Goal: Information Seeking & Learning: Understand process/instructions

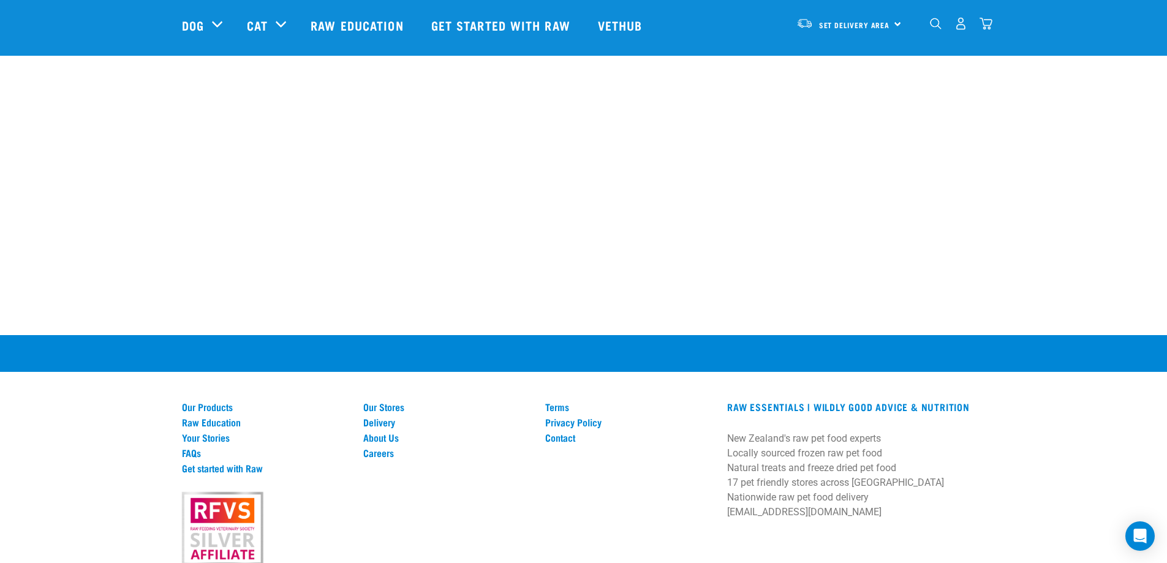
scroll to position [2328, 0]
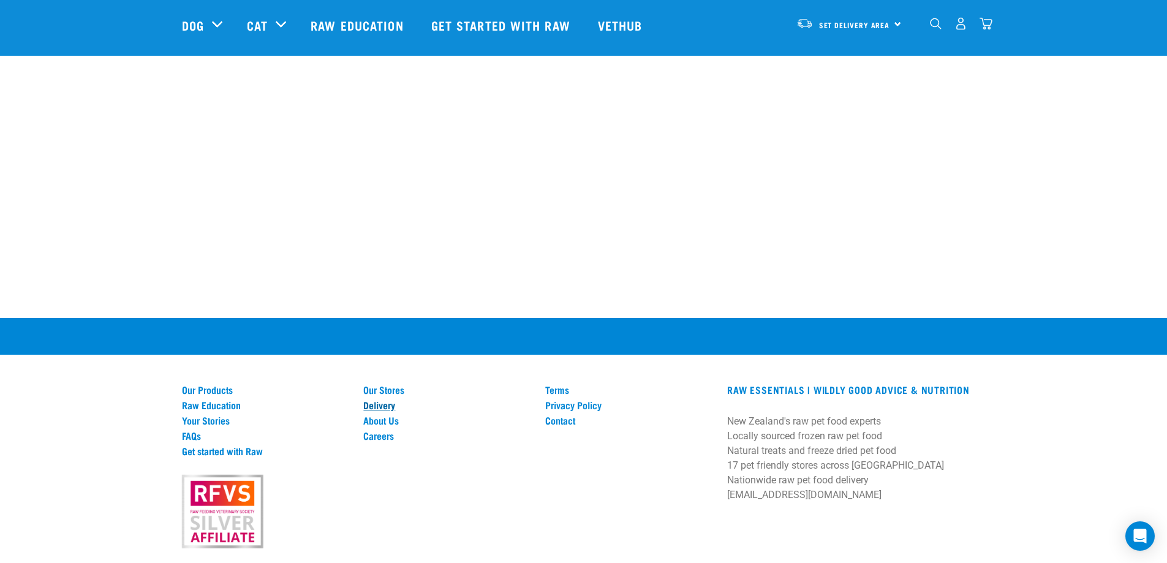
click at [387, 399] on link "Delivery" at bounding box center [446, 404] width 167 height 11
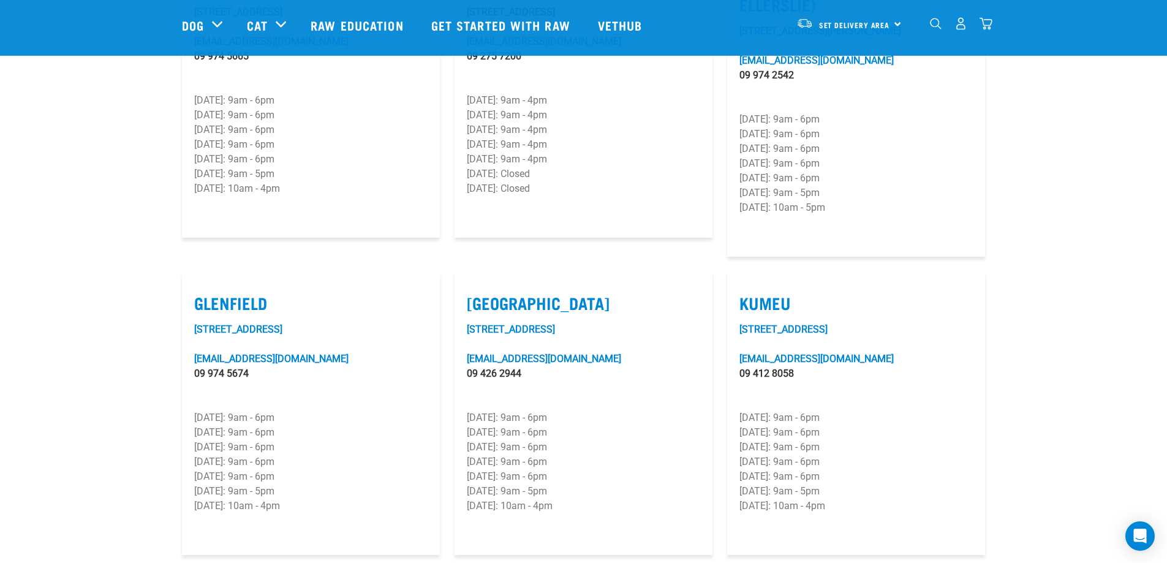
scroll to position [490, 0]
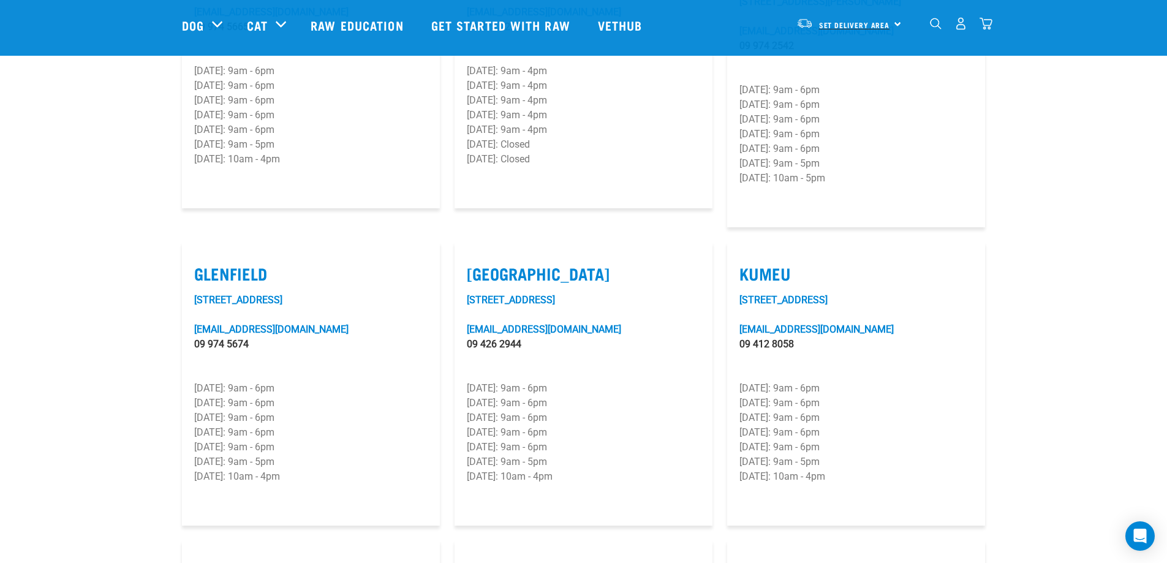
click at [882, 23] on span "Set Delivery Area" at bounding box center [854, 25] width 71 height 4
click at [881, 29] on link "Set Delivery Area" at bounding box center [854, 25] width 71 height 20
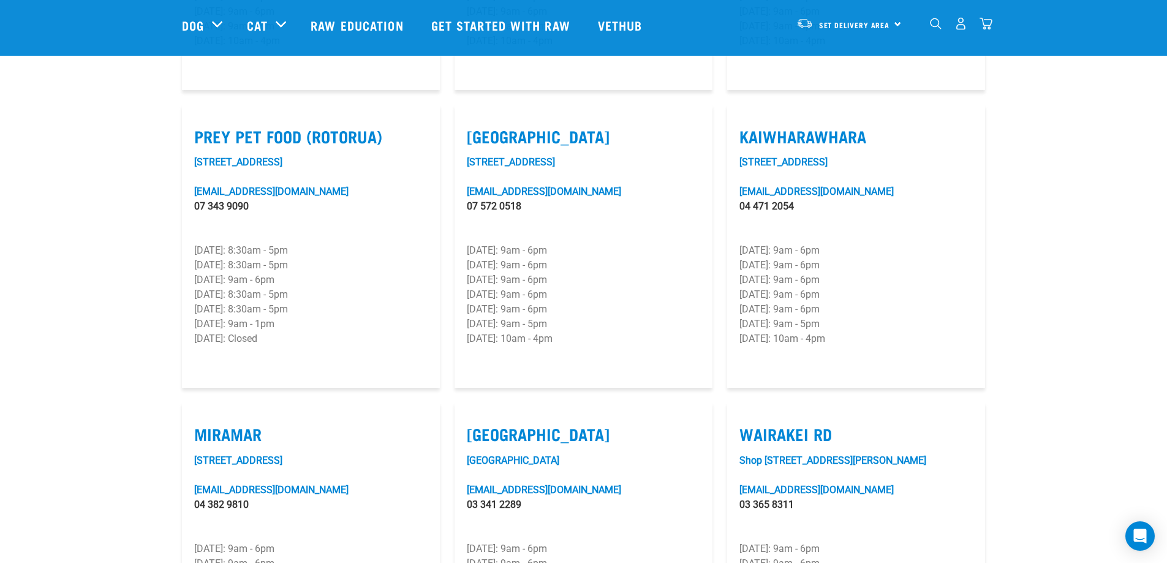
scroll to position [2348, 0]
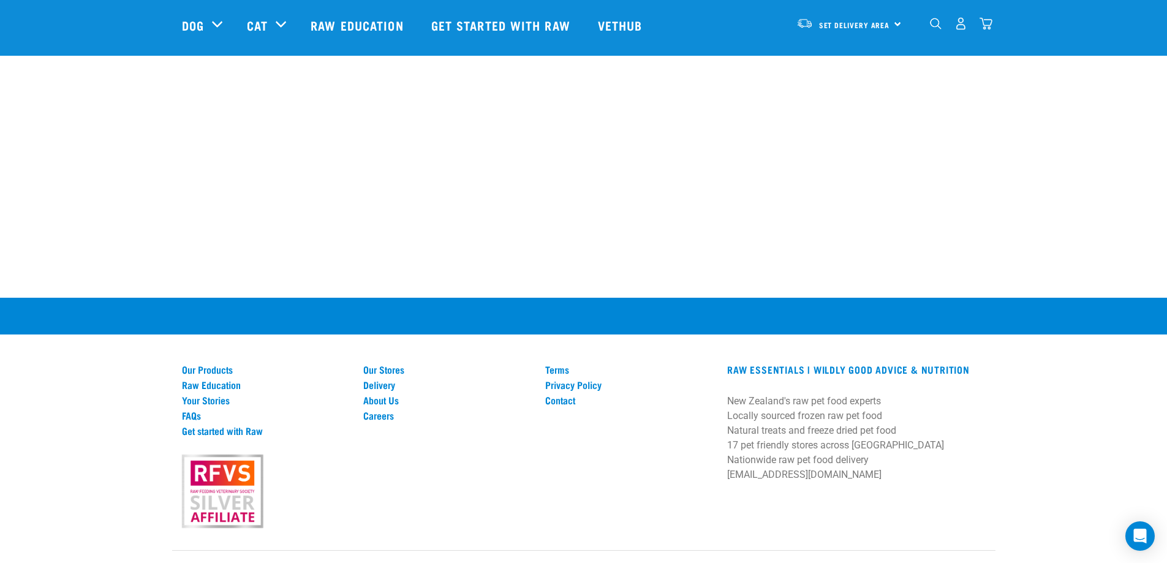
drag, startPoint x: 720, startPoint y: 307, endPoint x: 731, endPoint y: 505, distance: 198.7
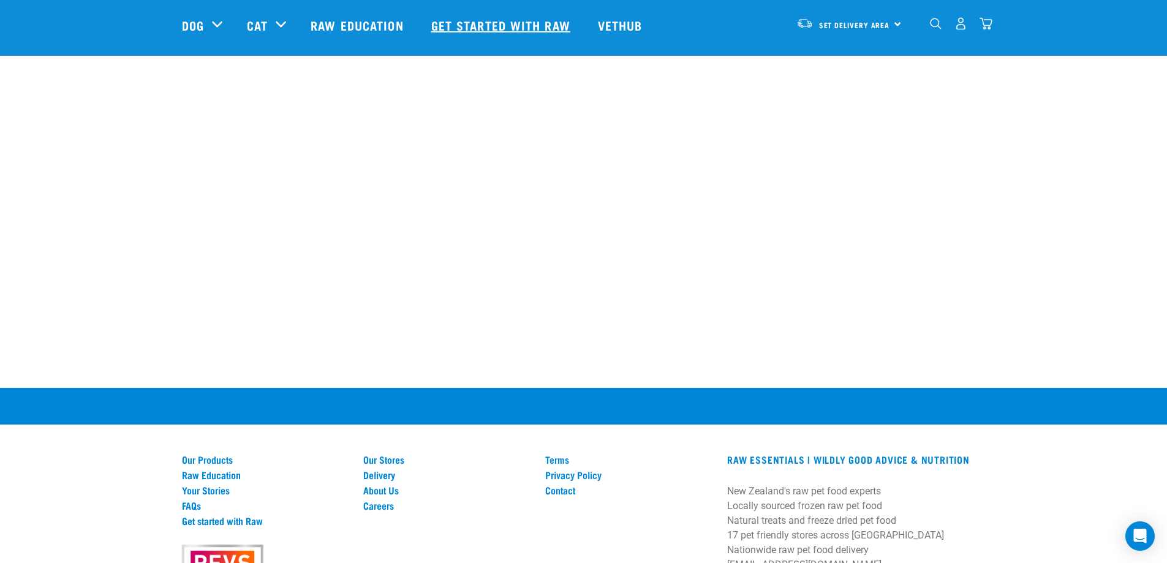
scroll to position [2103, 0]
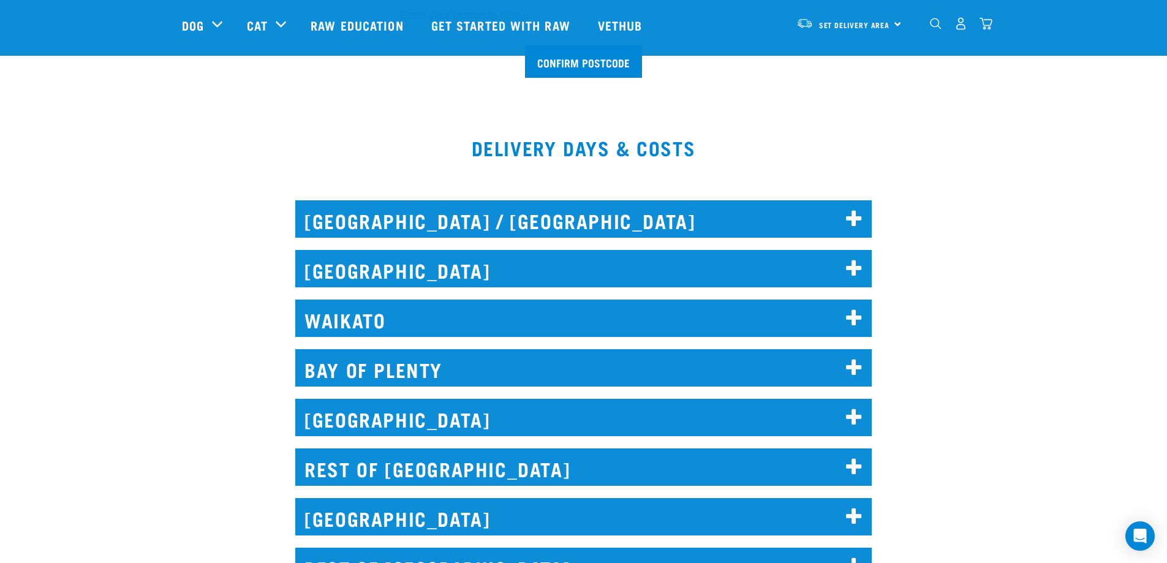
scroll to position [490, 0]
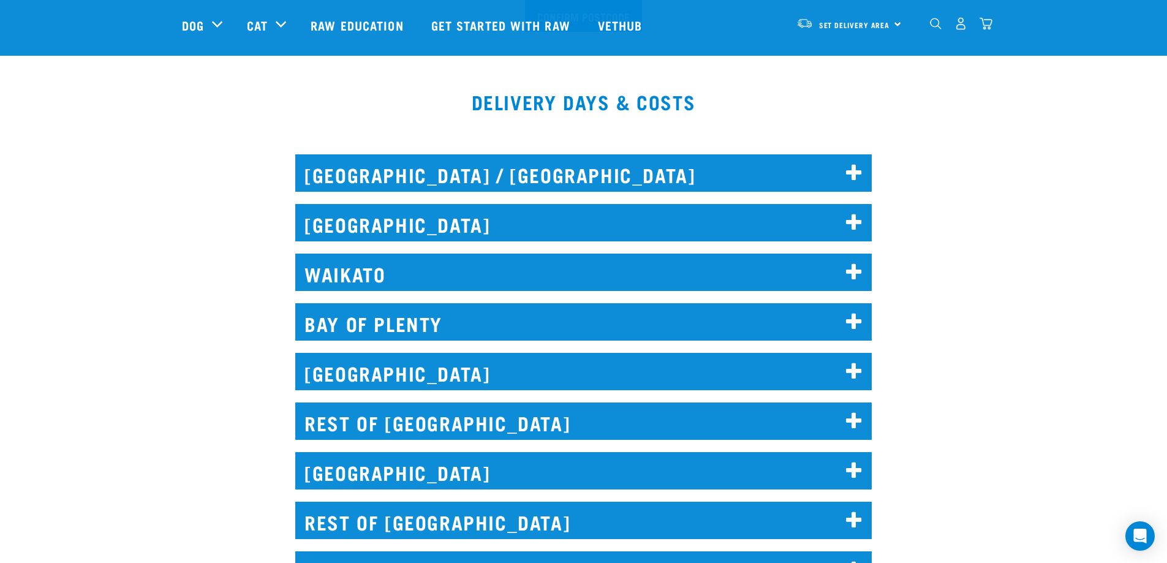
click at [859, 315] on icon at bounding box center [854, 322] width 17 height 20
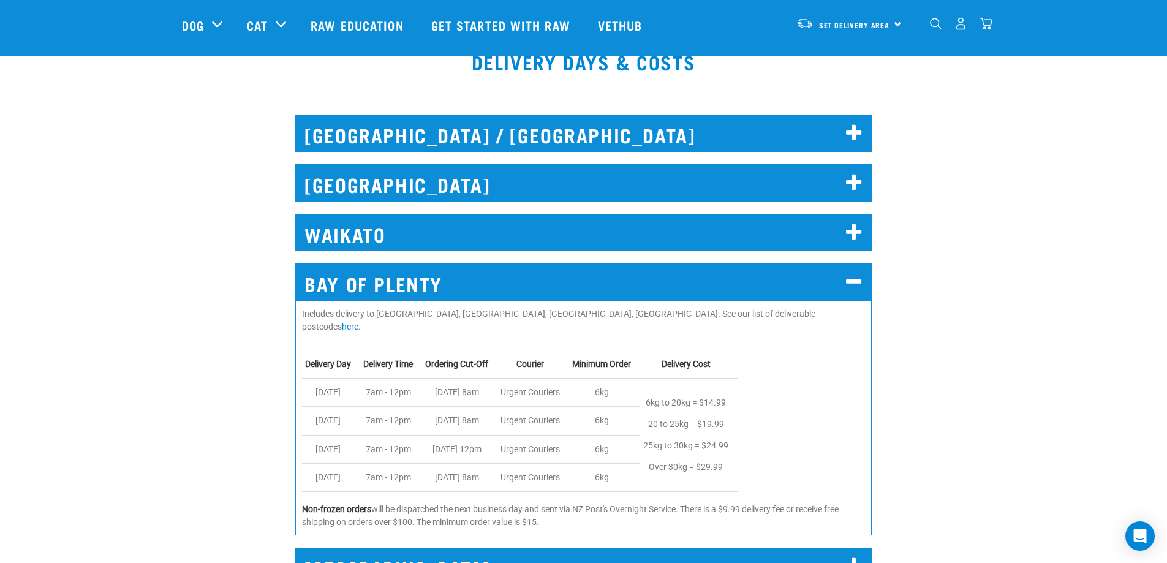
scroll to position [551, 0]
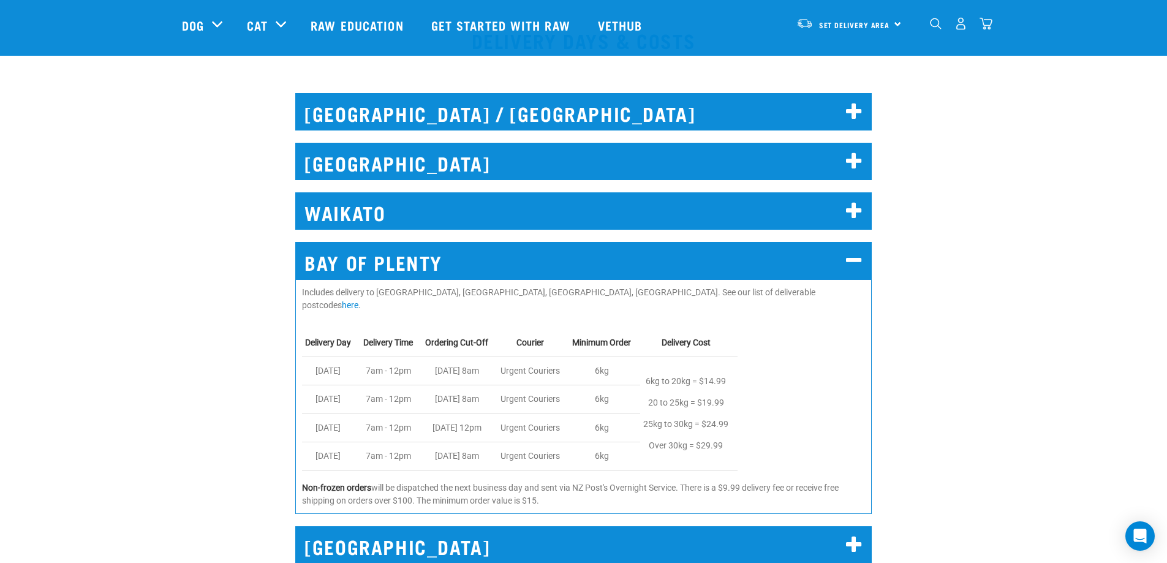
click at [845, 219] on h2 "WAIKATO" at bounding box center [583, 210] width 576 height 37
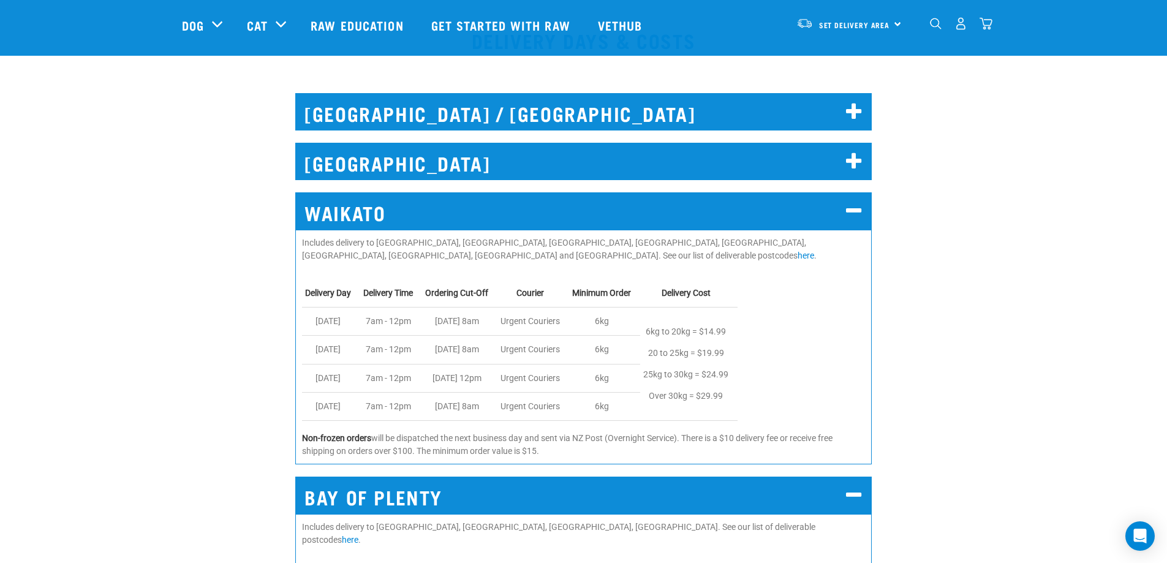
click at [853, 214] on icon at bounding box center [854, 212] width 17 height 20
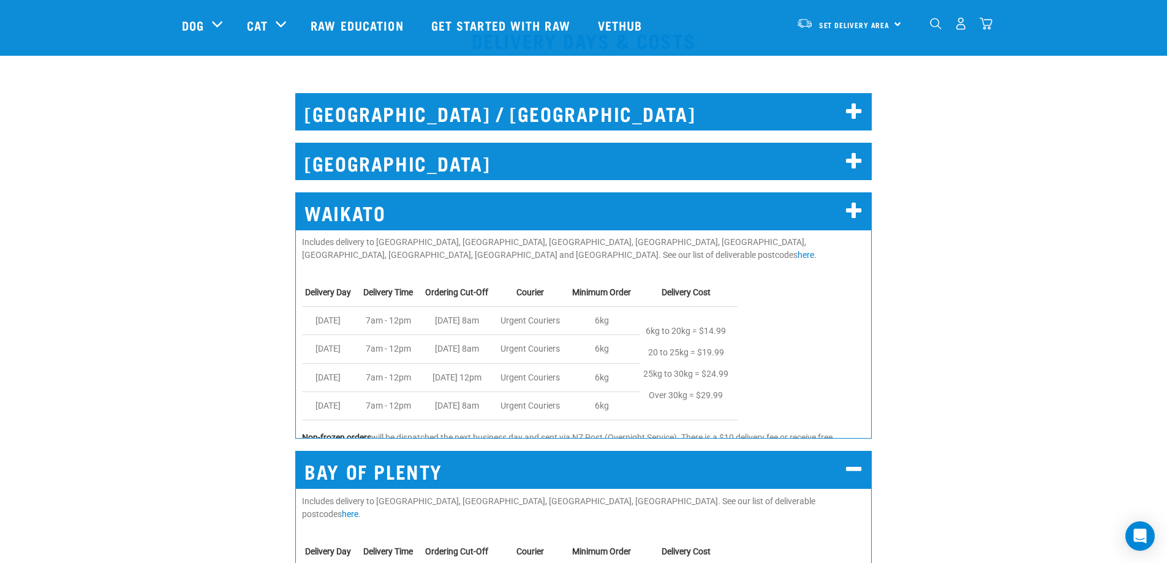
click at [848, 149] on h2 "[GEOGRAPHIC_DATA]" at bounding box center [583, 161] width 576 height 37
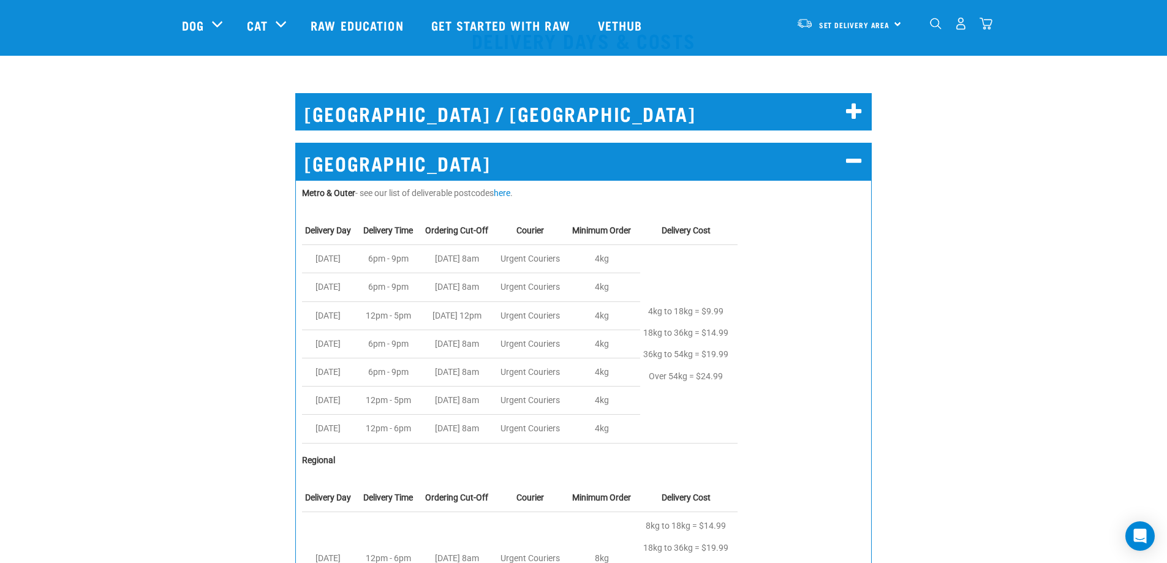
click at [851, 154] on icon at bounding box center [854, 162] width 17 height 20
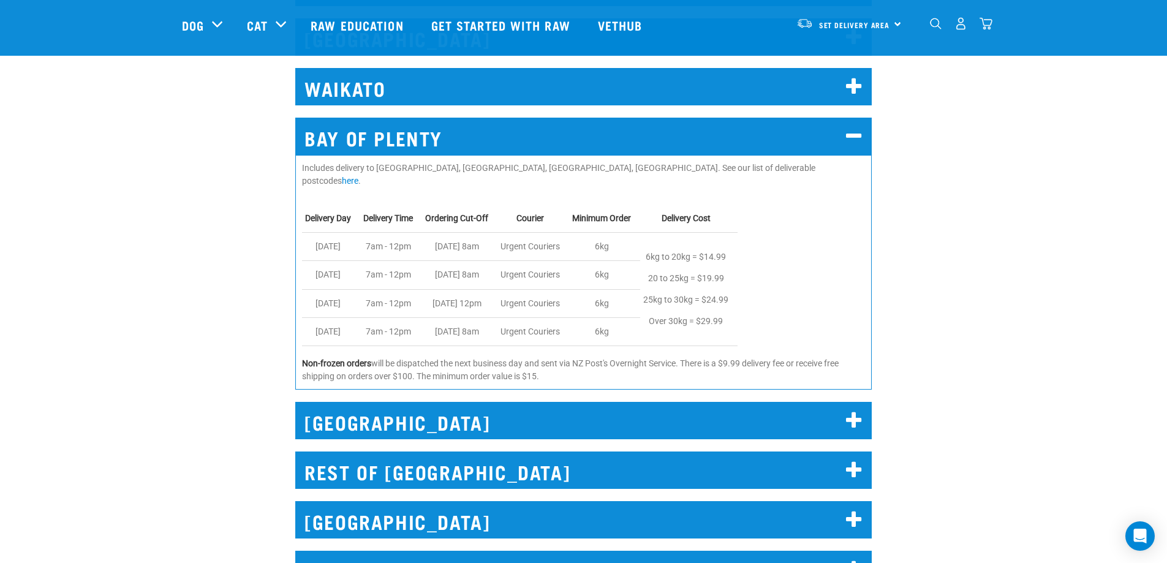
scroll to position [796, 0]
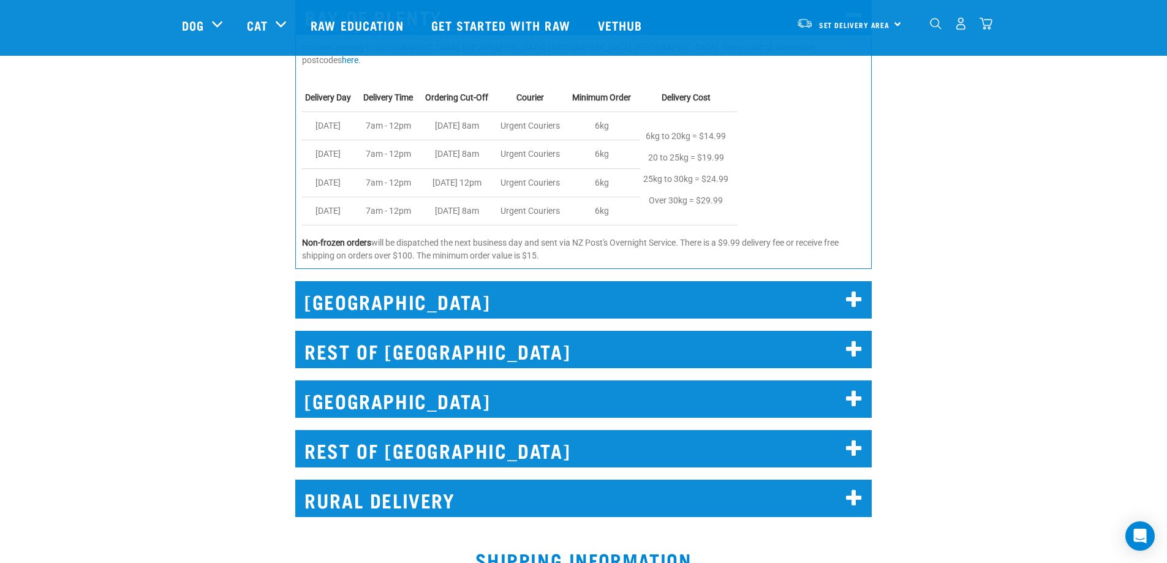
click at [840, 286] on h2 "[GEOGRAPHIC_DATA]" at bounding box center [583, 299] width 576 height 37
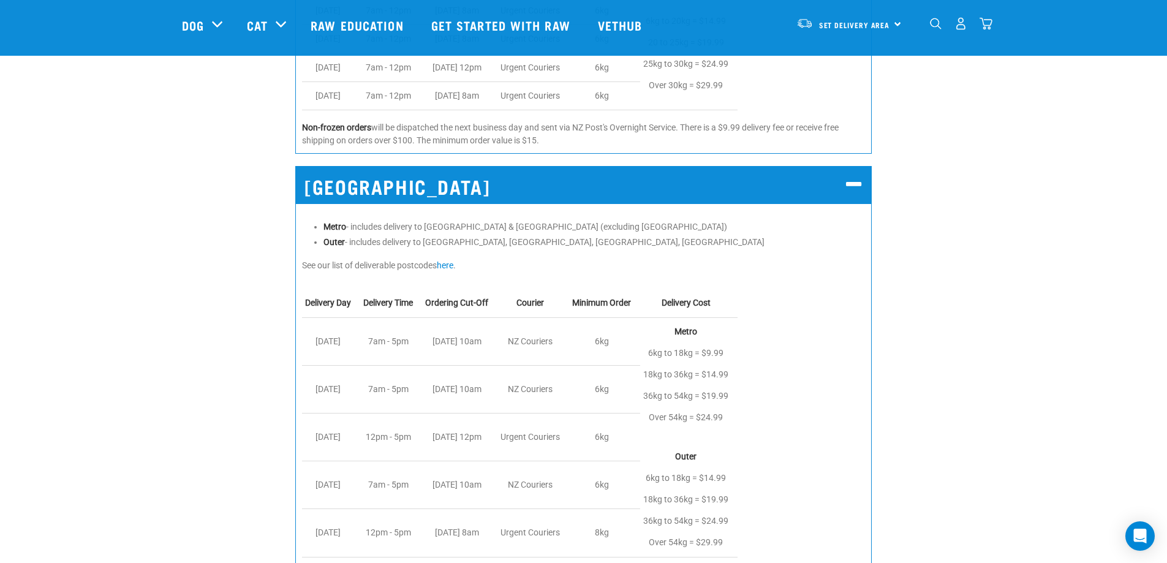
scroll to position [919, 0]
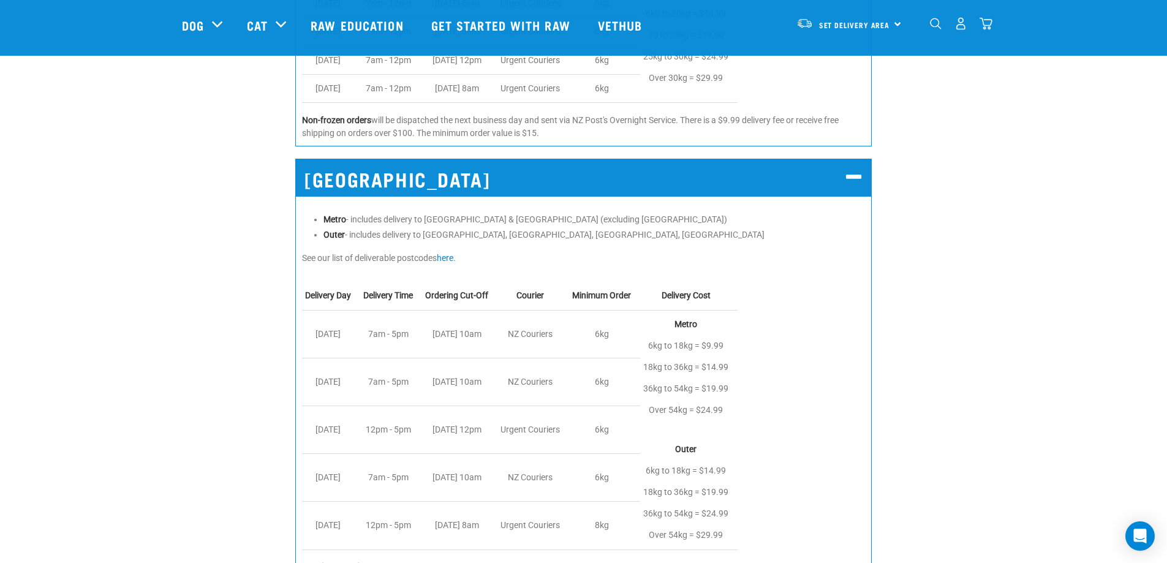
click at [845, 177] on h2 "[GEOGRAPHIC_DATA]" at bounding box center [583, 177] width 576 height 37
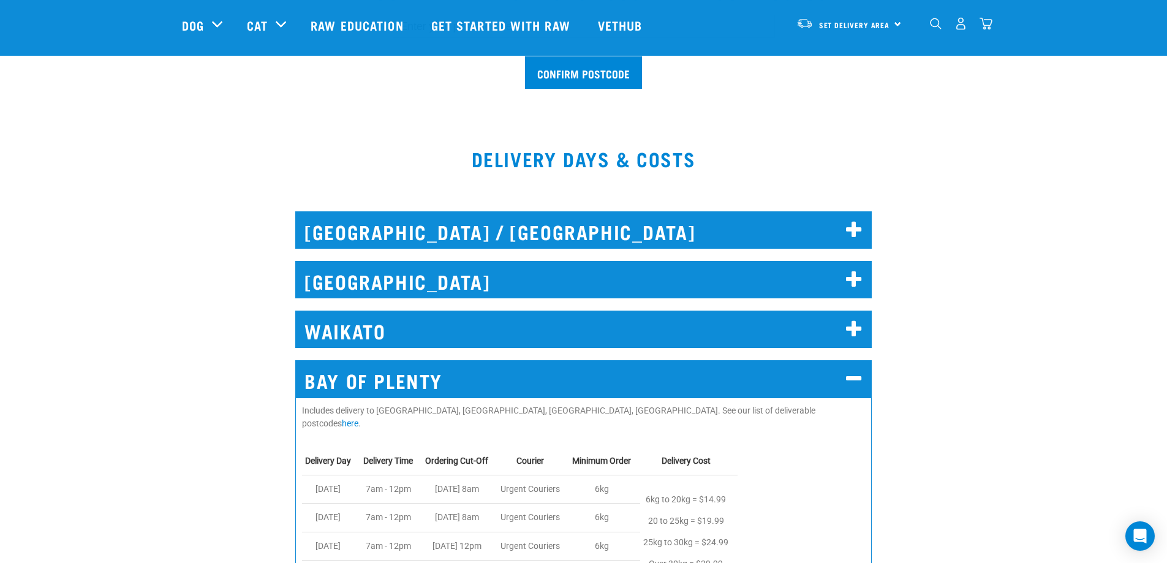
scroll to position [429, 0]
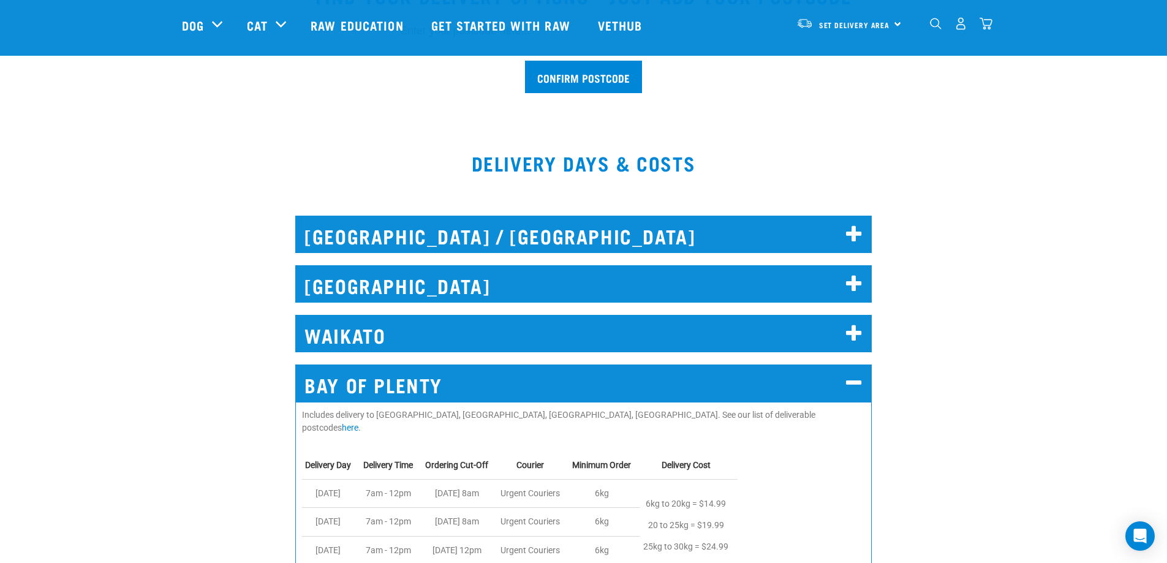
click at [611, 211] on div "[GEOGRAPHIC_DATA] / [GEOGRAPHIC_DATA] Deliverable postcodes are as follows: Wha…" at bounding box center [583, 230] width 591 height 64
click at [611, 213] on div "[GEOGRAPHIC_DATA] / [GEOGRAPHIC_DATA] Deliverable postcodes are as follows: Wha…" at bounding box center [583, 230] width 591 height 64
drag, startPoint x: 608, startPoint y: 217, endPoint x: 606, endPoint y: 224, distance: 6.6
click at [609, 219] on h2 "[GEOGRAPHIC_DATA] / [GEOGRAPHIC_DATA]" at bounding box center [583, 234] width 576 height 37
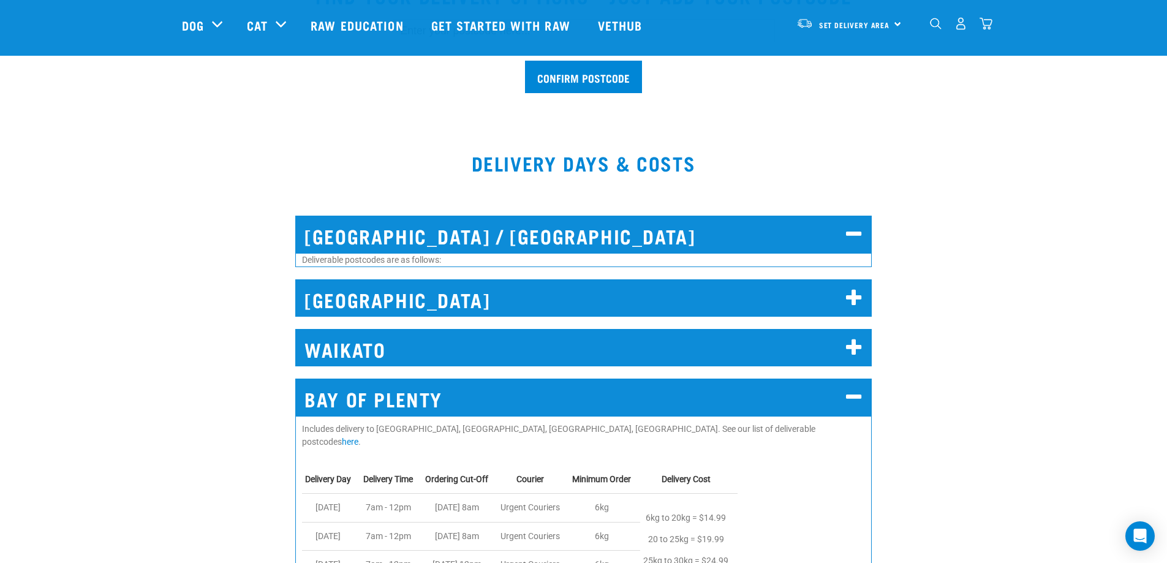
click at [606, 224] on h2 "[GEOGRAPHIC_DATA] / [GEOGRAPHIC_DATA]" at bounding box center [583, 234] width 576 height 37
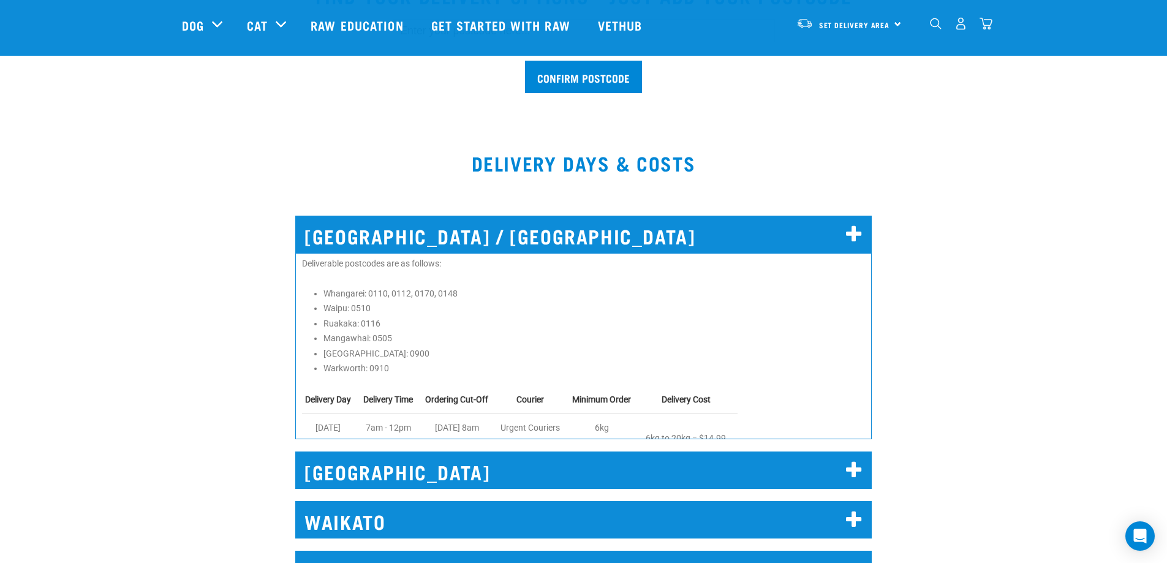
click at [600, 225] on h2 "[GEOGRAPHIC_DATA] / [GEOGRAPHIC_DATA]" at bounding box center [583, 234] width 576 height 37
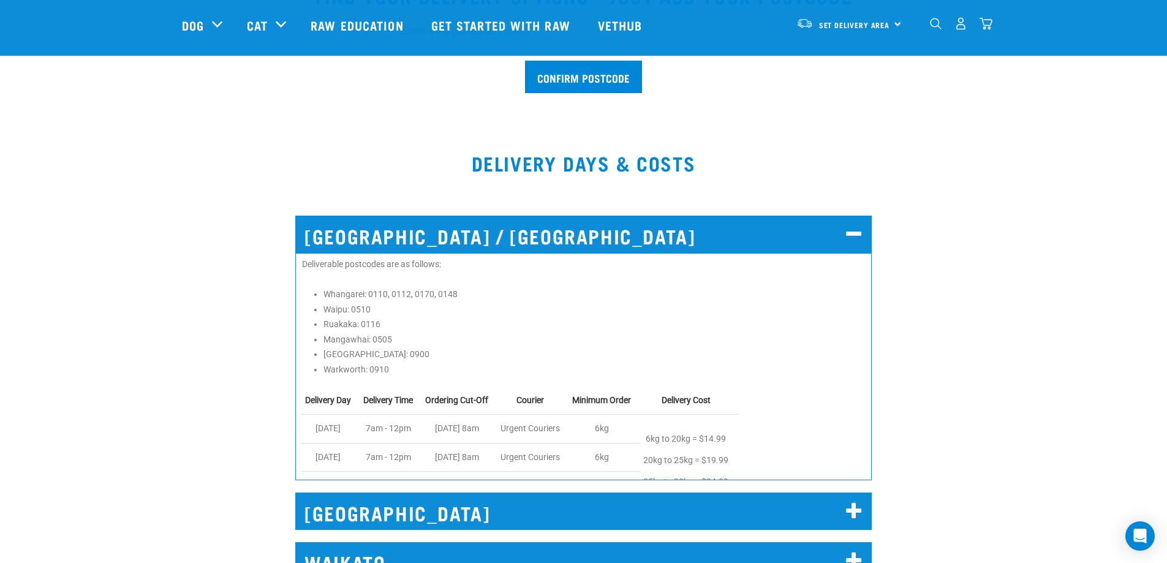
click at [596, 226] on h2 "[GEOGRAPHIC_DATA] / [GEOGRAPHIC_DATA]" at bounding box center [583, 234] width 576 height 37
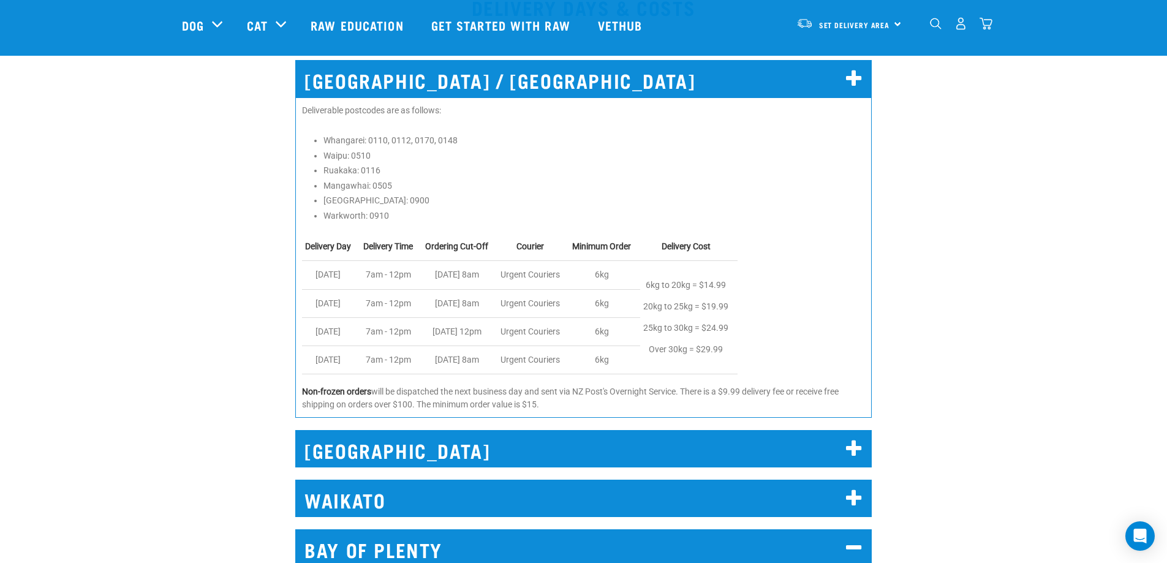
scroll to position [613, 0]
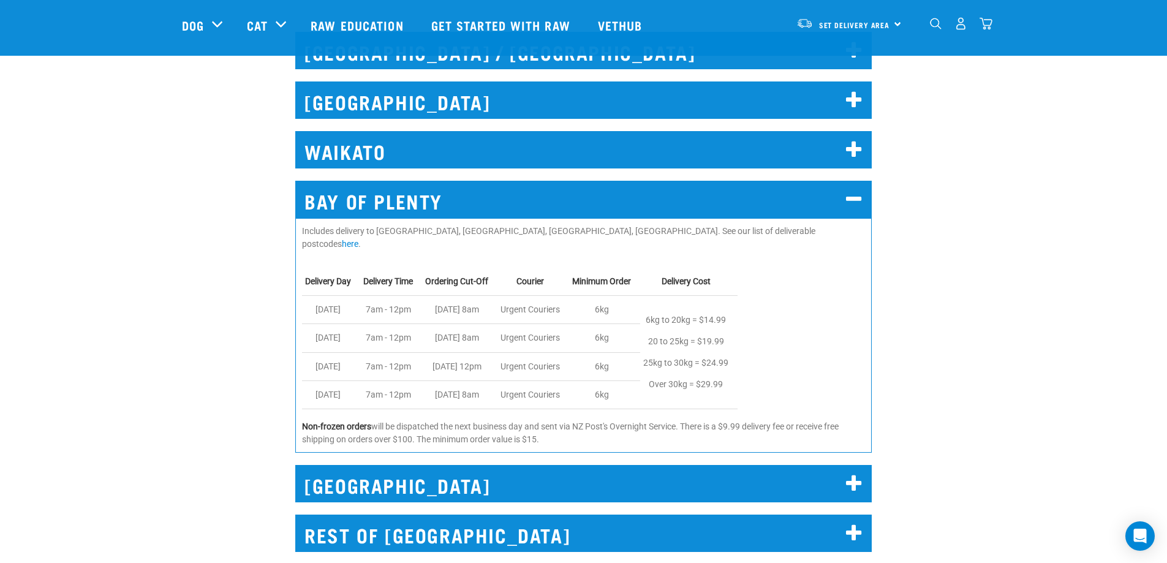
click at [554, 128] on div "WAIKATO Includes delivery to [GEOGRAPHIC_DATA], [GEOGRAPHIC_DATA], [GEOGRAPHIC_…" at bounding box center [583, 146] width 591 height 64
click at [569, 105] on h2 "[GEOGRAPHIC_DATA]" at bounding box center [583, 99] width 576 height 37
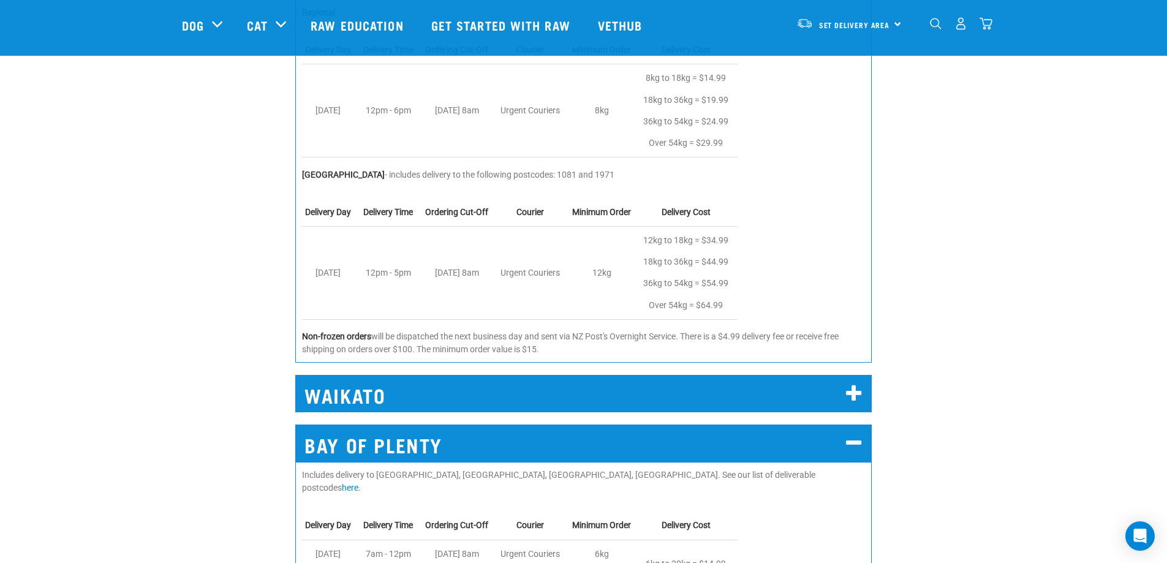
scroll to position [1103, 0]
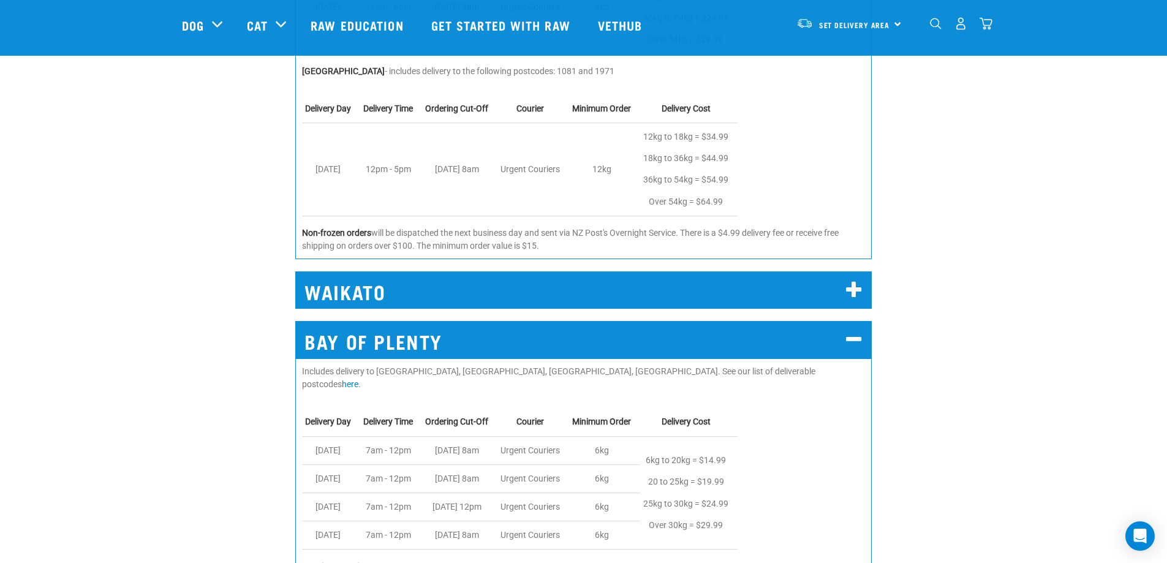
click at [529, 293] on h2 "WAIKATO" at bounding box center [583, 289] width 576 height 37
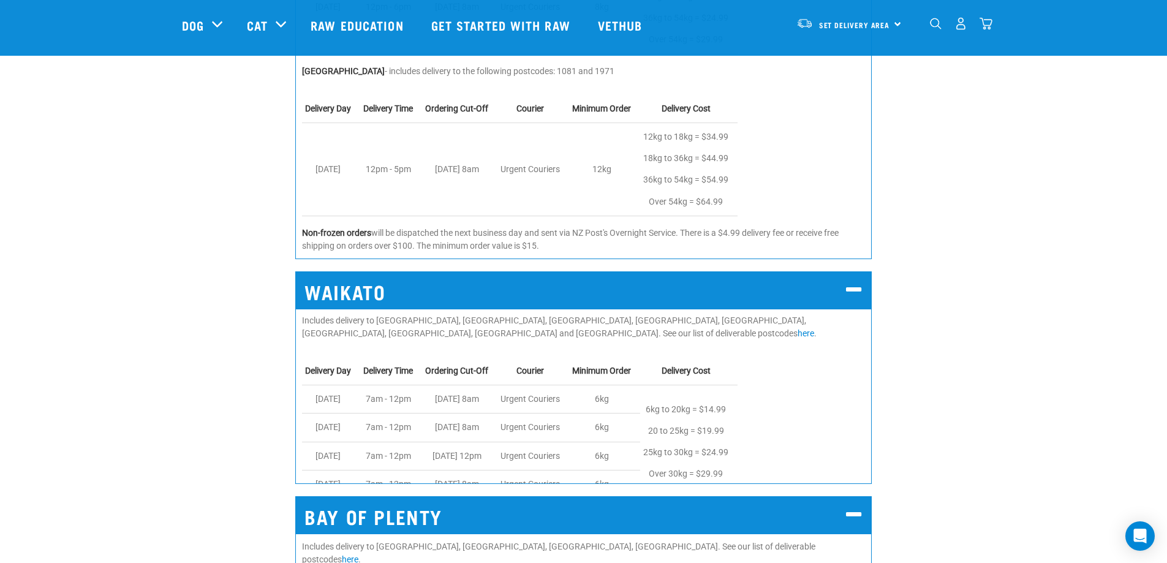
scroll to position [1286, 0]
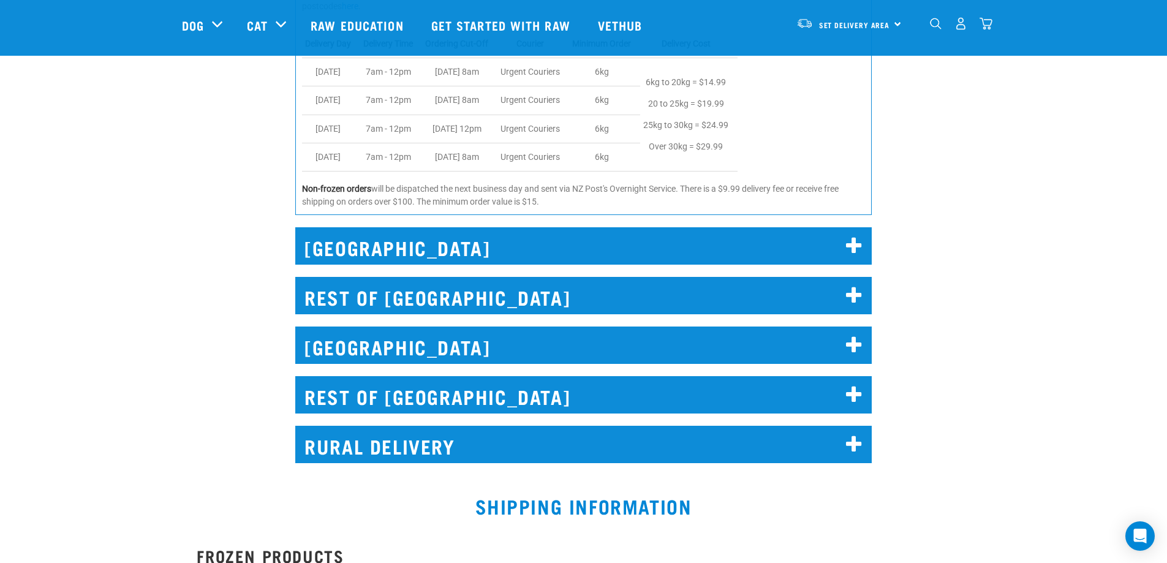
click at [513, 227] on h2 "[GEOGRAPHIC_DATA]" at bounding box center [583, 245] width 576 height 37
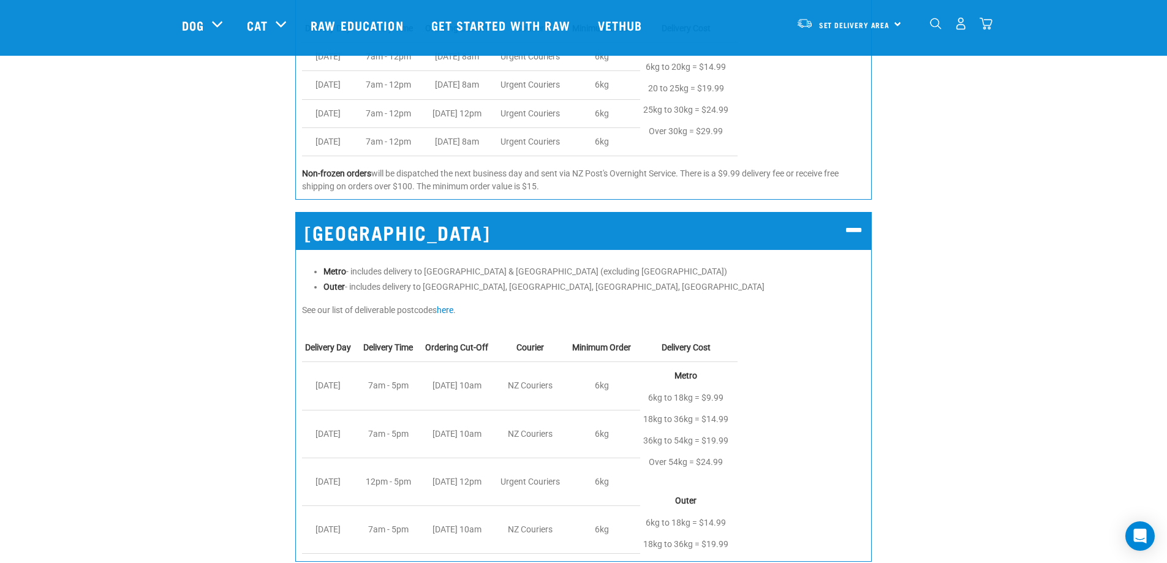
scroll to position [1838, 0]
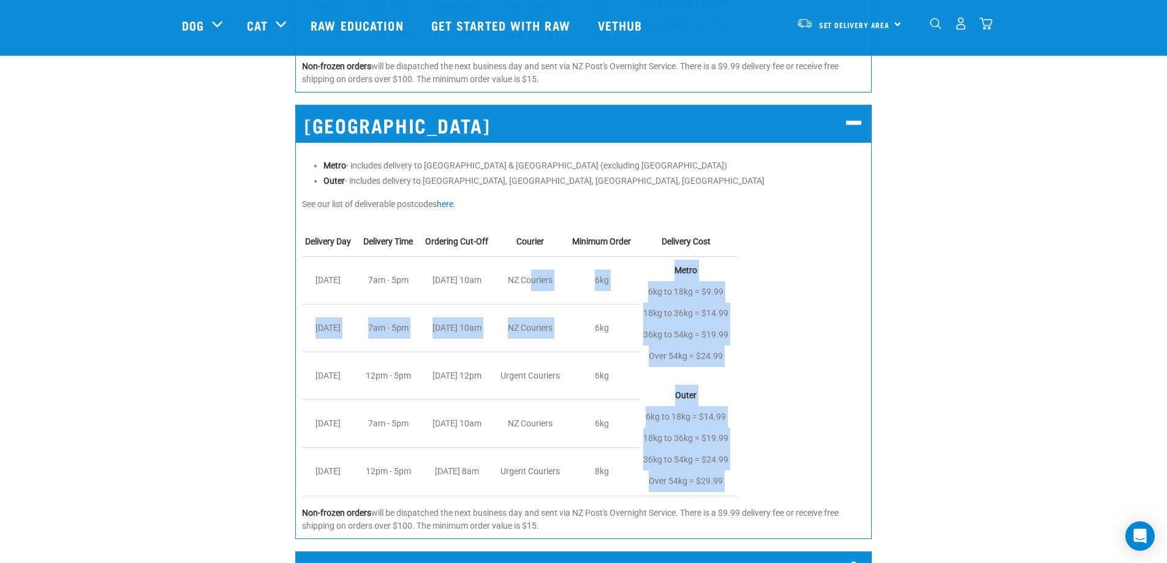
drag, startPoint x: 532, startPoint y: 268, endPoint x: 571, endPoint y: 300, distance: 51.0
click at [571, 300] on tbody "Delivery Day Delivery Time Ordering Cut-Off Courier Minimum Order Delivery Cost…" at bounding box center [520, 362] width 436 height 268
click at [562, 312] on td "NZ Couriers" at bounding box center [533, 328] width 72 height 48
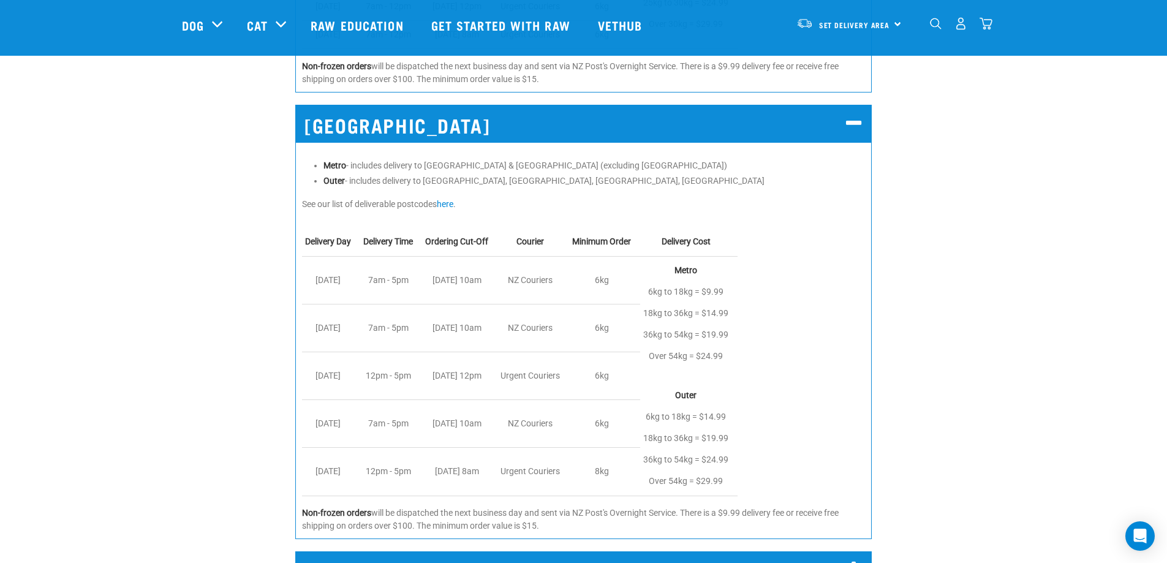
click at [553, 352] on td "Urgent Couriers" at bounding box center [533, 376] width 72 height 48
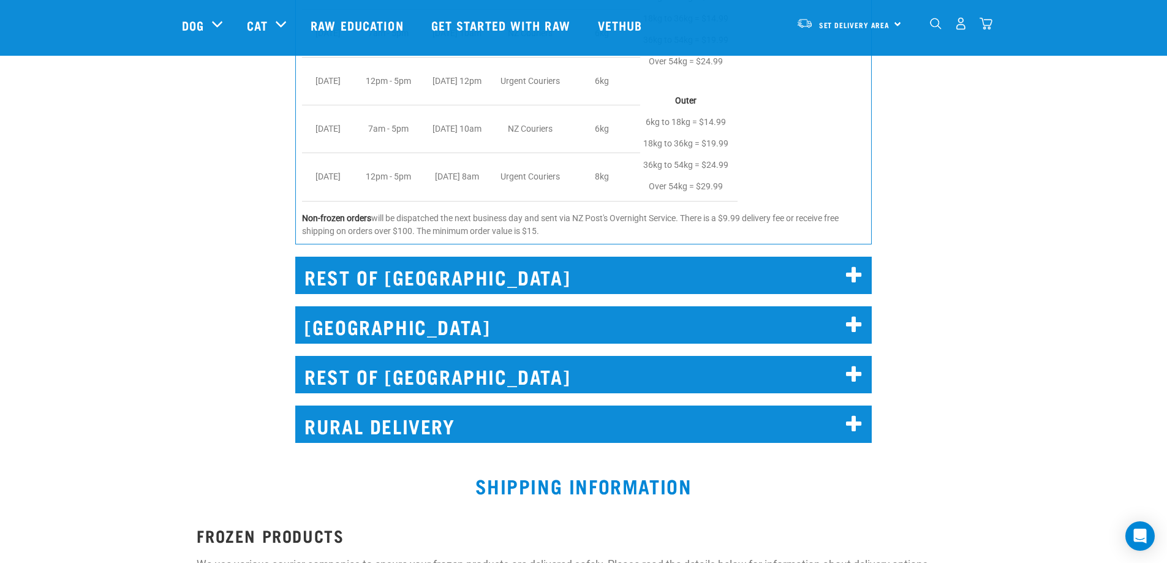
scroll to position [2144, 0]
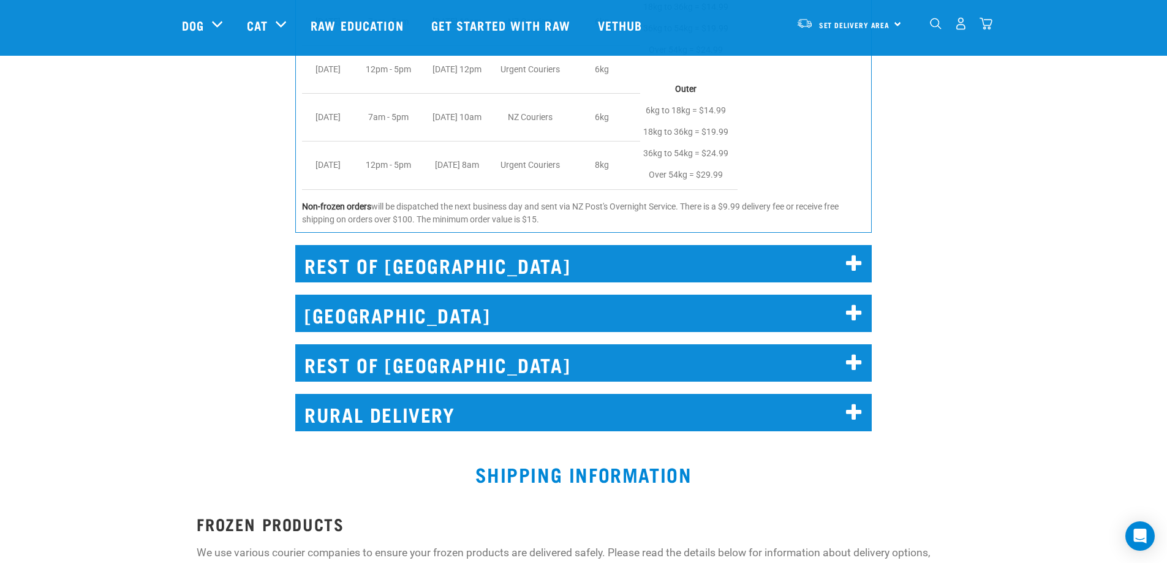
click at [541, 277] on div "[GEOGRAPHIC_DATA] Local Delivery - [GEOGRAPHIC_DATA], [GEOGRAPHIC_DATA], [GEOGR…" at bounding box center [583, 309] width 591 height 64
click at [572, 247] on h2 "REST OF [GEOGRAPHIC_DATA]" at bounding box center [583, 263] width 576 height 37
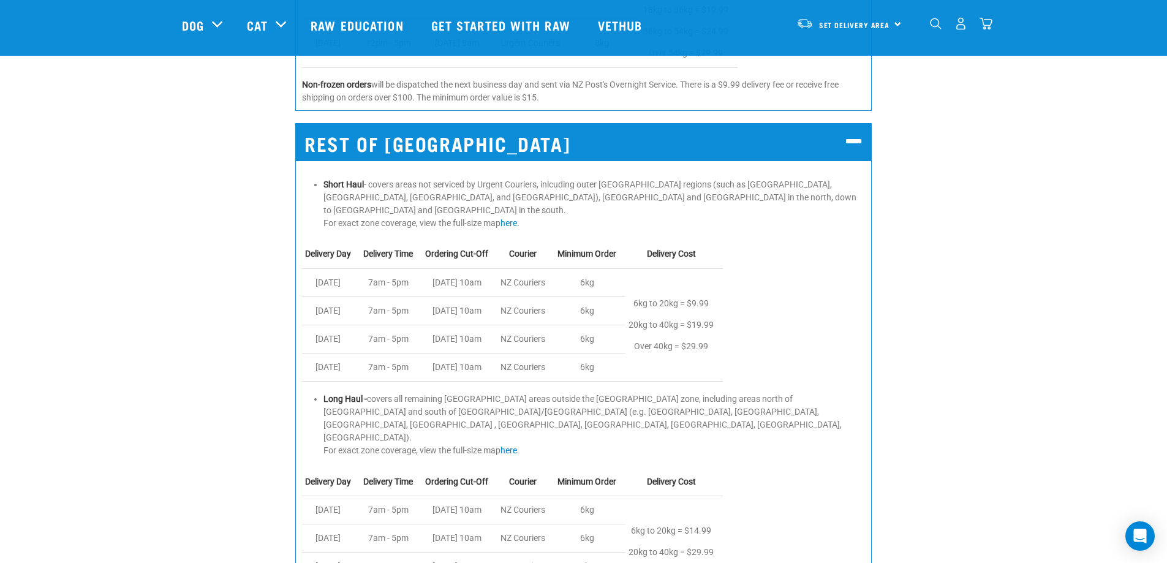
scroll to position [2266, 0]
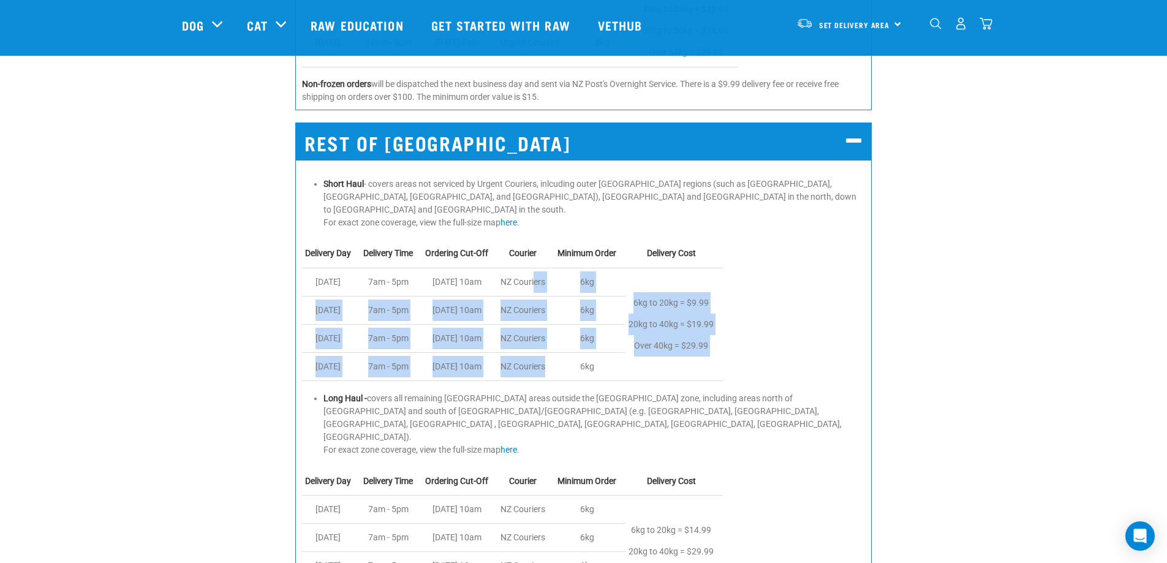
drag, startPoint x: 542, startPoint y: 260, endPoint x: 562, endPoint y: 332, distance: 74.3
click at [562, 332] on tbody "Delivery Day Delivery Time Ordering Cut-Off Courier Minimum Order Delivery Cost…" at bounding box center [512, 309] width 421 height 141
click at [554, 353] on td "NZ Couriers" at bounding box center [525, 367] width 57 height 28
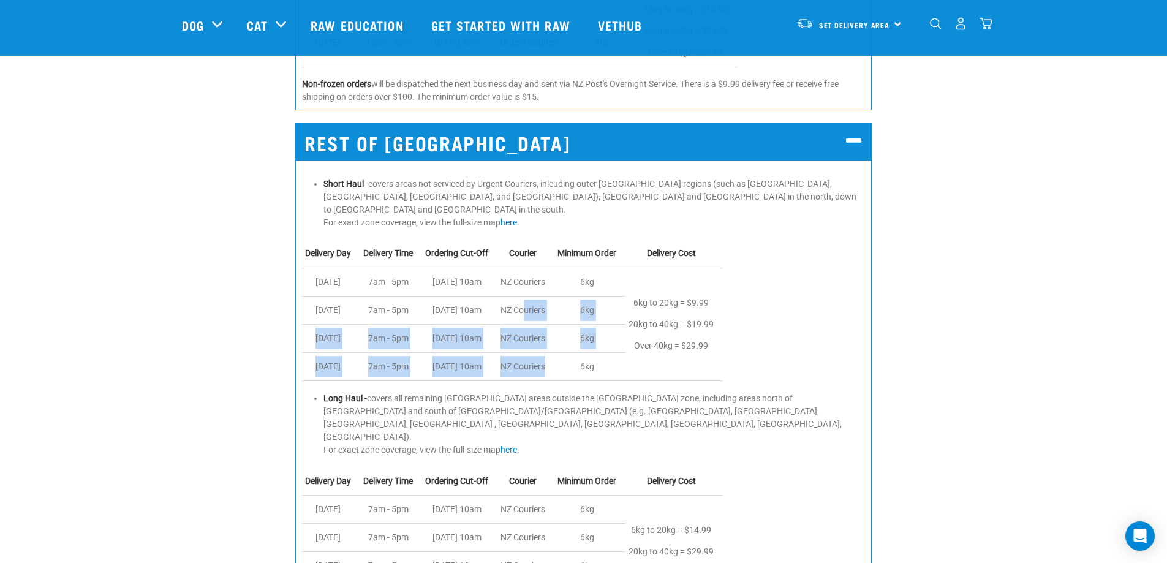
drag, startPoint x: 562, startPoint y: 336, endPoint x: 531, endPoint y: 269, distance: 73.5
click at [531, 269] on tbody "Delivery Day Delivery Time Ordering Cut-Off Courier Minimum Order Delivery Cost…" at bounding box center [512, 309] width 421 height 141
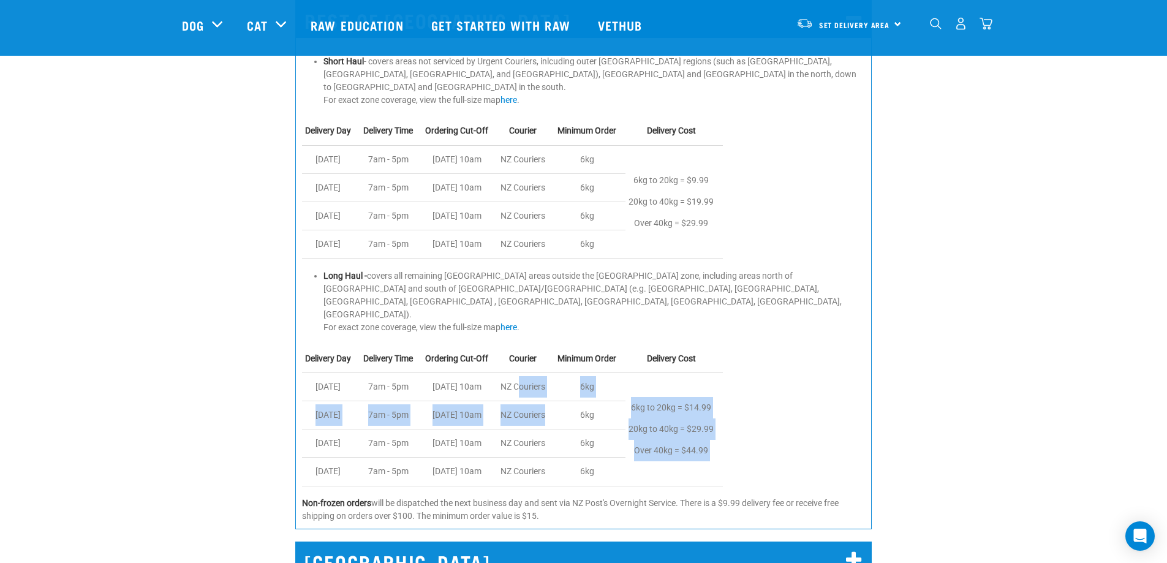
drag, startPoint x: 527, startPoint y: 322, endPoint x: 562, endPoint y: 357, distance: 49.8
click at [566, 365] on tbody "Delivery Day Delivery Time Ordering Cut-Off Courier Minimum Order Delivery Cost…" at bounding box center [512, 415] width 421 height 141
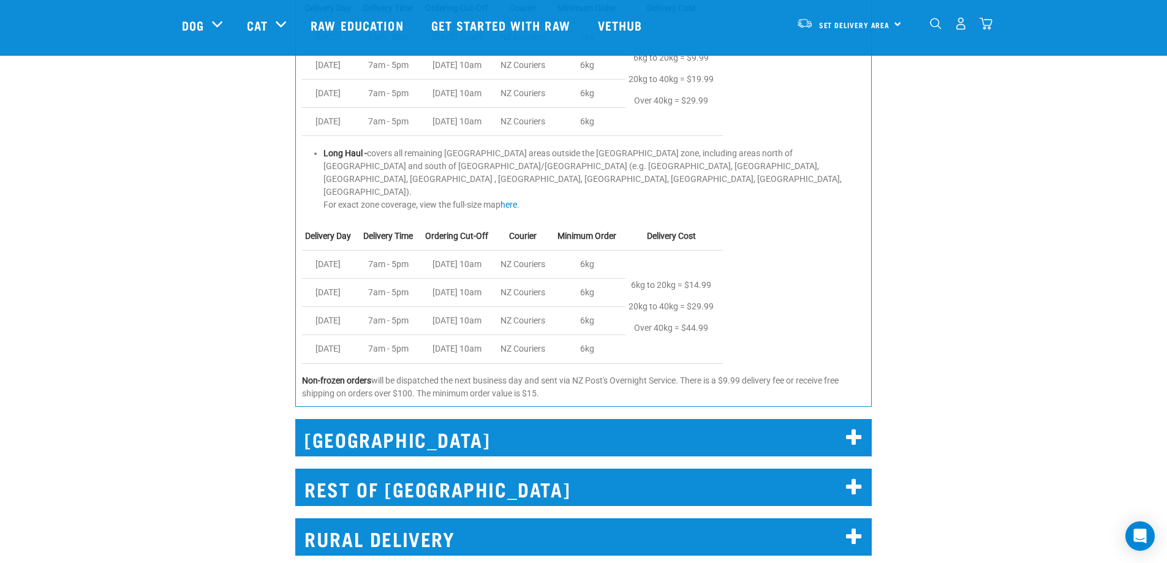
click at [527, 419] on h2 "[GEOGRAPHIC_DATA]" at bounding box center [583, 437] width 576 height 37
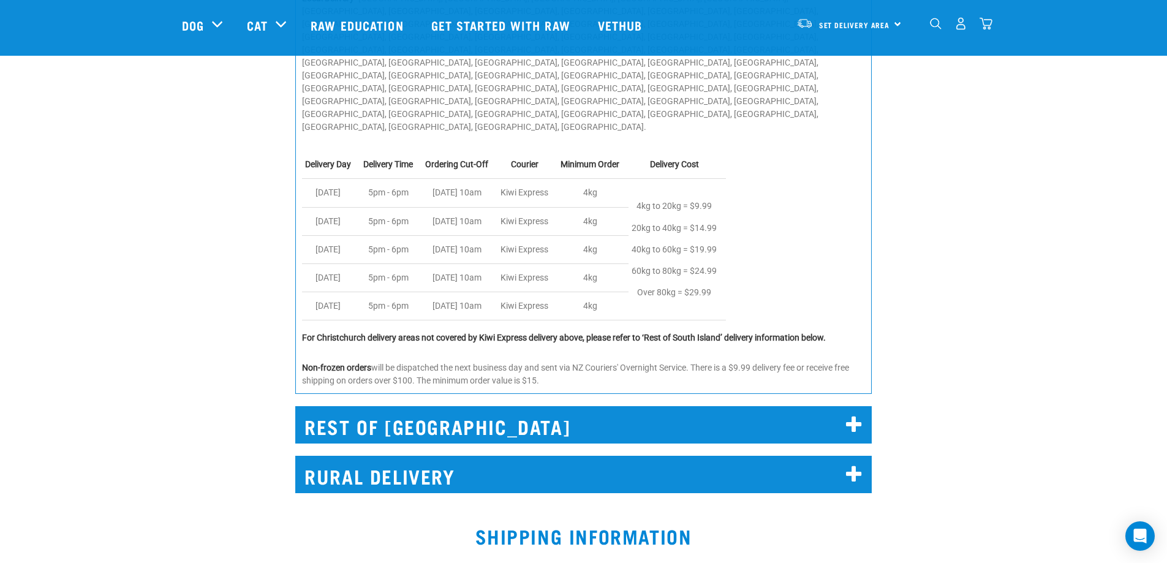
scroll to position [3063, 0]
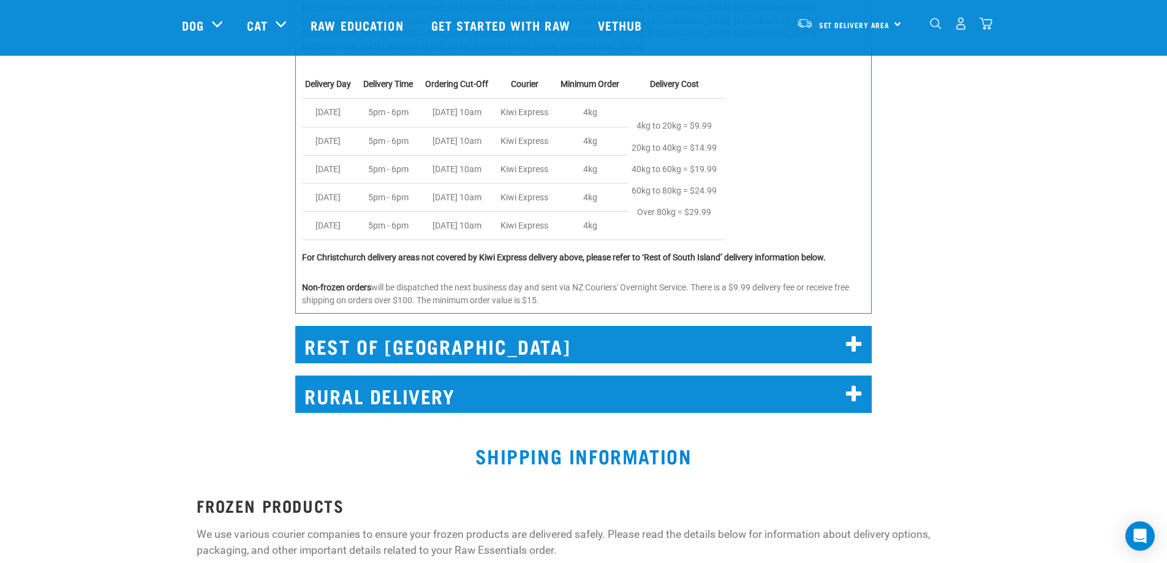
click at [554, 326] on h2 "REST OF [GEOGRAPHIC_DATA]" at bounding box center [583, 344] width 576 height 37
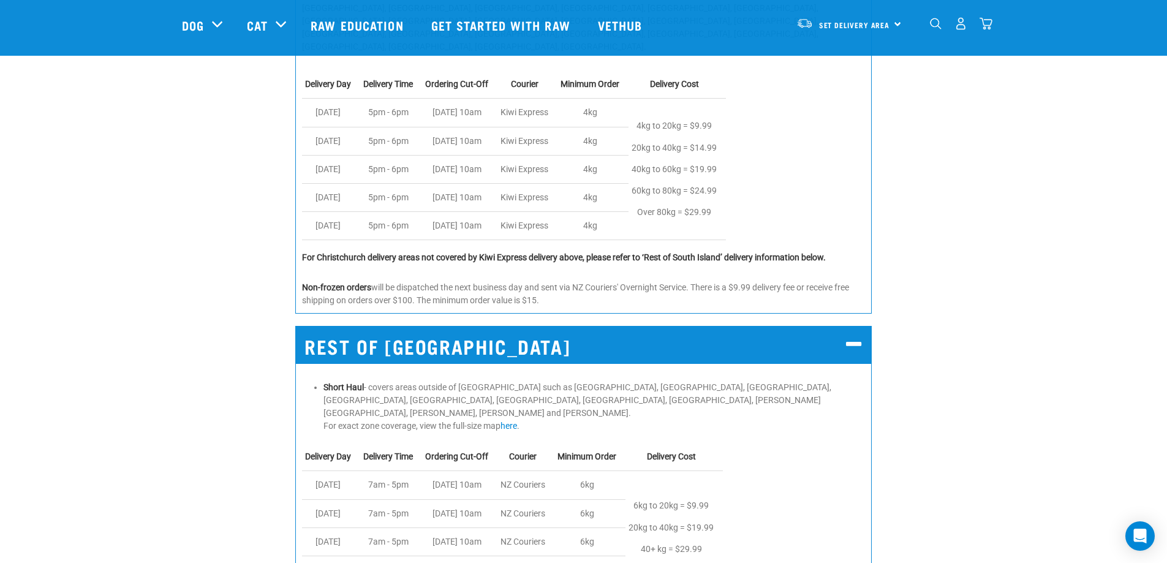
click at [554, 326] on h2 "REST OF [GEOGRAPHIC_DATA]" at bounding box center [583, 344] width 576 height 37
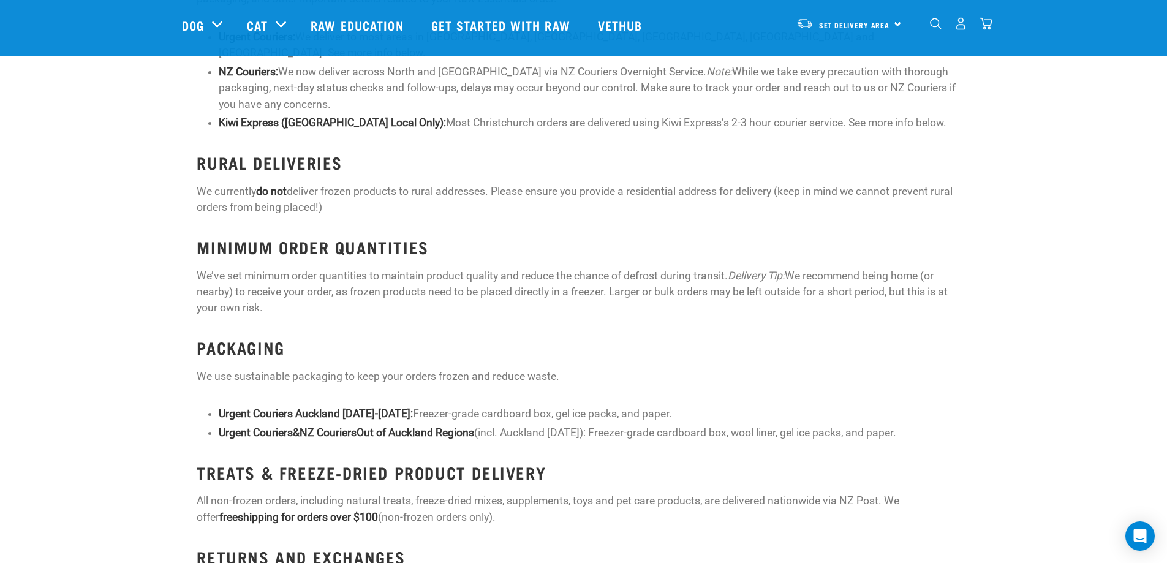
scroll to position [3736, 0]
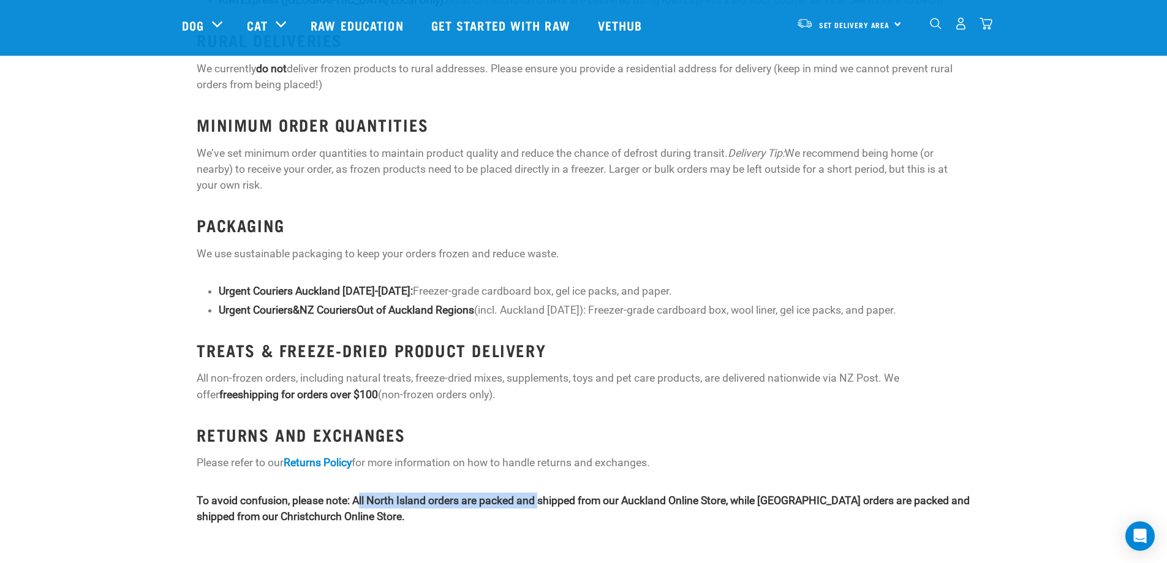
drag, startPoint x: 360, startPoint y: 358, endPoint x: 541, endPoint y: 361, distance: 181.9
click at [541, 494] on strong "To avoid confusion, please note: All North Island orders are packed and shipped…" at bounding box center [583, 508] width 773 height 28
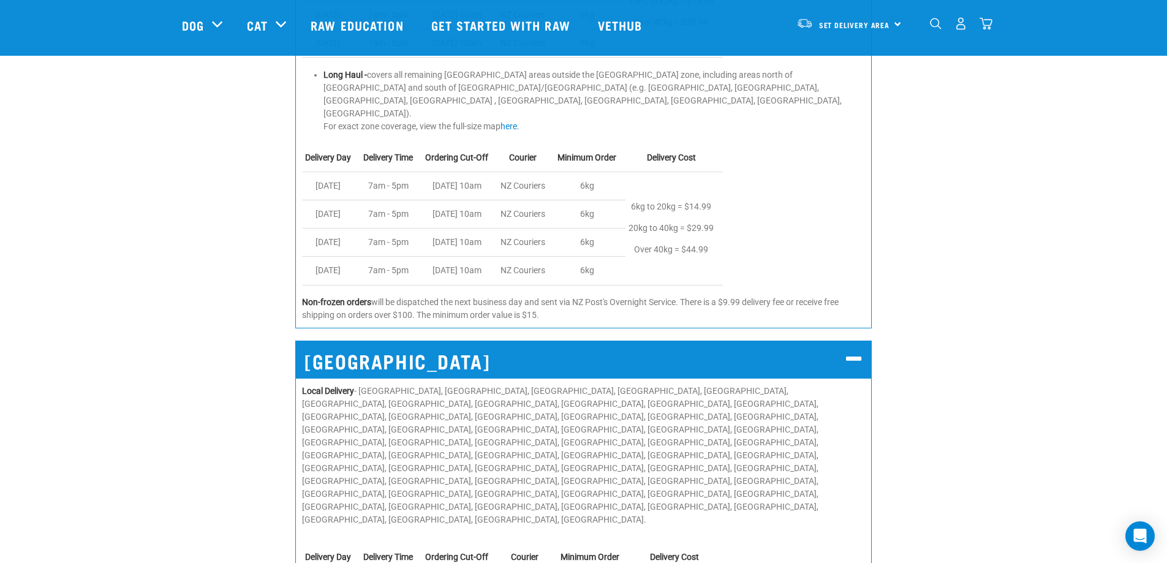
scroll to position [2450, 0]
